Goal: Find specific page/section: Find specific page/section

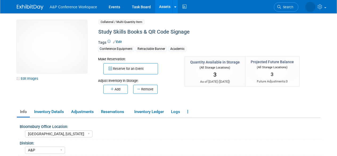
select select "[GEOGRAPHIC_DATA], [US_STATE]"
select select "A&P"
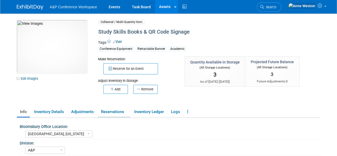
click at [112, 112] on link "Reservations" at bounding box center [114, 111] width 32 height 9
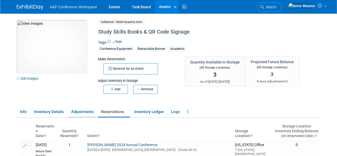
click at [83, 114] on link "Adjustments" at bounding box center [82, 111] width 29 height 9
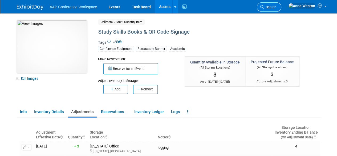
click at [277, 5] on span "Search" at bounding box center [270, 7] width 12 height 4
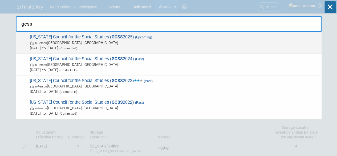
type input "gcss"
click at [39, 39] on span "[US_STATE] Council for the Social Studies ( GCSS 2025) (Upcoming) In-Person [GE…" at bounding box center [173, 42] width 291 height 16
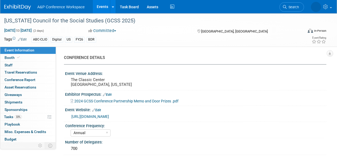
select select "Annual"
select select "Level 2"
select select "In-Person Booth"
select select "Schools"
select select "Bloomsbury Digital Resources"
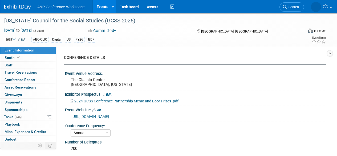
select select "[PERSON_NAME]"
select select "BDR Product Awareness and Trial Generation​"
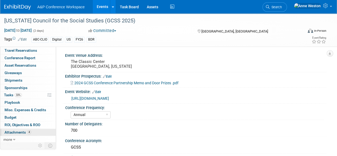
scroll to position [27, 0]
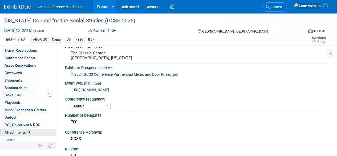
click at [23, 131] on span "Attachments 4" at bounding box center [18, 132] width 27 height 4
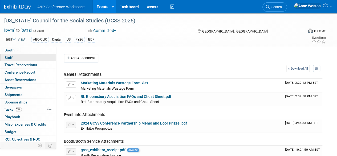
scroll to position [0, 0]
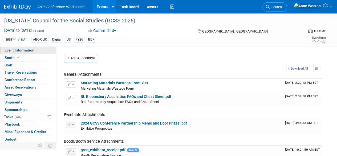
click at [18, 49] on span "Event Information" at bounding box center [20, 50] width 30 height 4
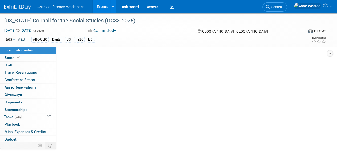
select select "Annual"
select select "Level 2"
select select "In-Person Booth"
select select "Schools"
select select "Bloomsbury Digital Resources"
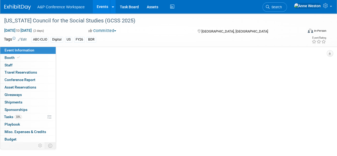
select select "Amanda Oney"
select select "[PERSON_NAME]"
select select "BDR Product Awareness and Trial Generation​"
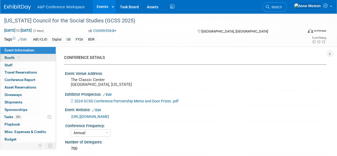
click at [25, 59] on link "Booth" at bounding box center [27, 57] width 55 height 7
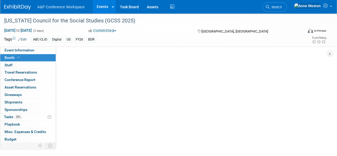
select select "CLDC - Digital/BDR"
